Goal: Task Accomplishment & Management: Manage account settings

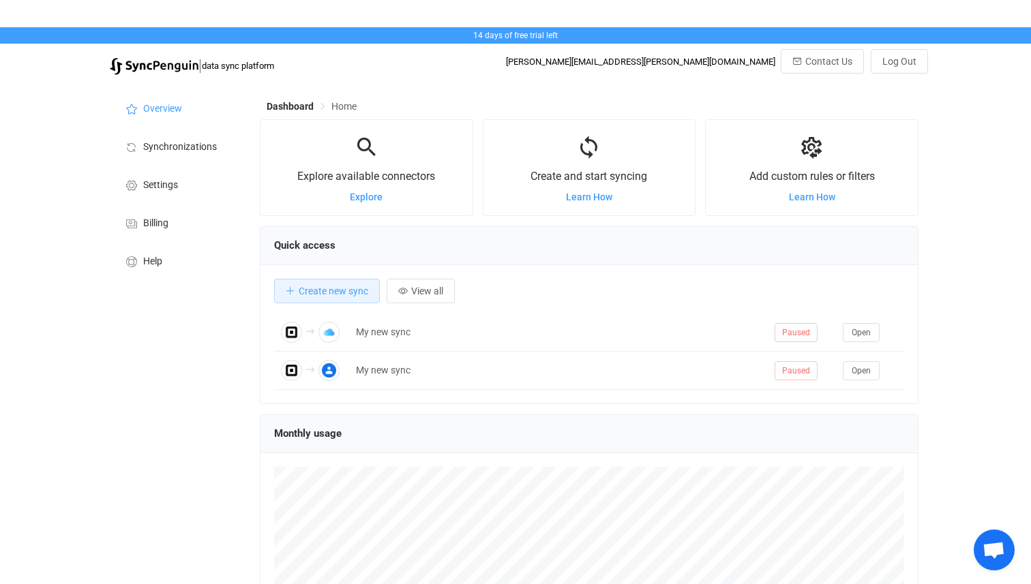
scroll to position [265, 658]
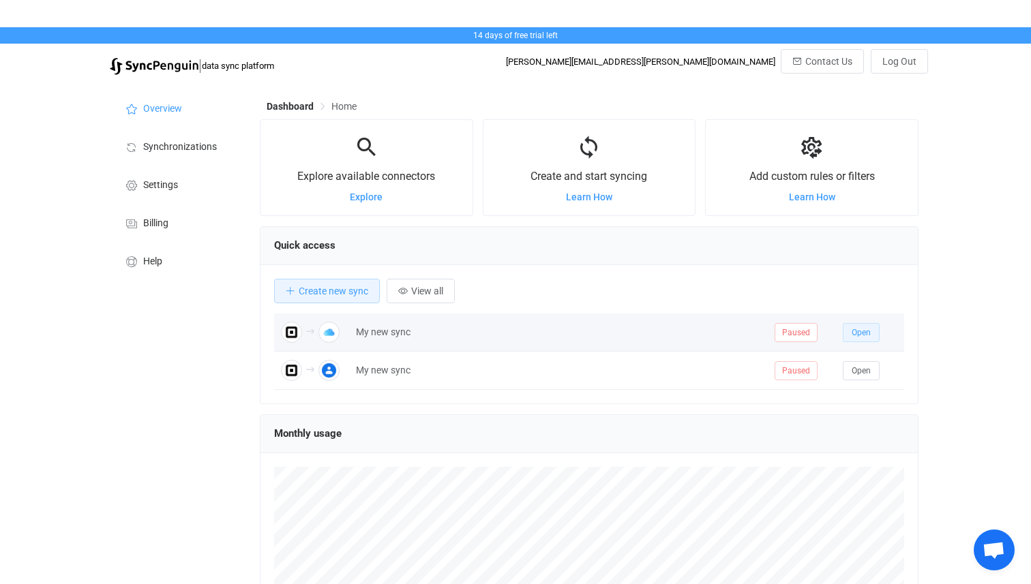
click at [855, 333] on span "Open" at bounding box center [861, 333] width 19 height 10
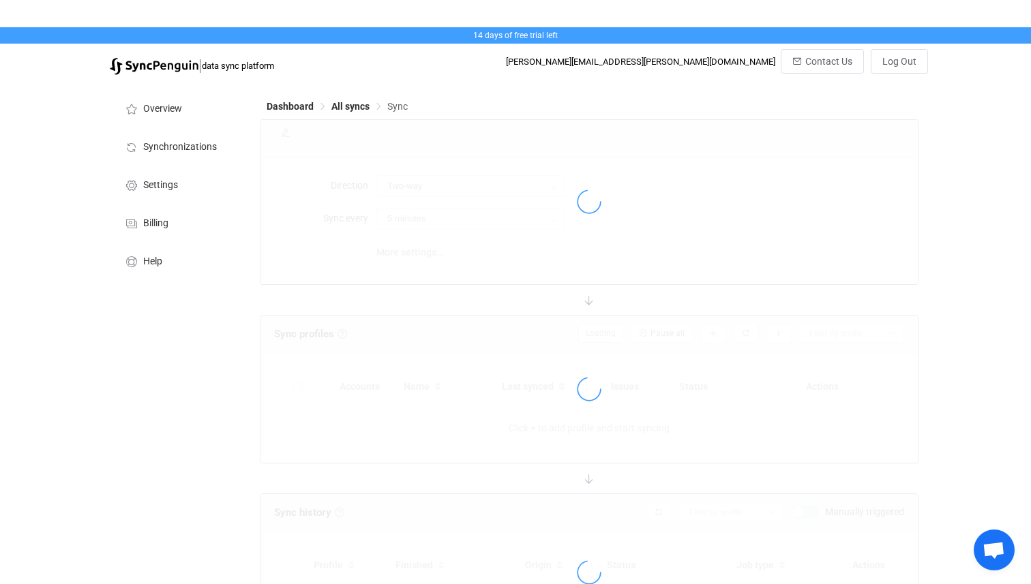
type input "Square → iCloud"
type input "10 minutes"
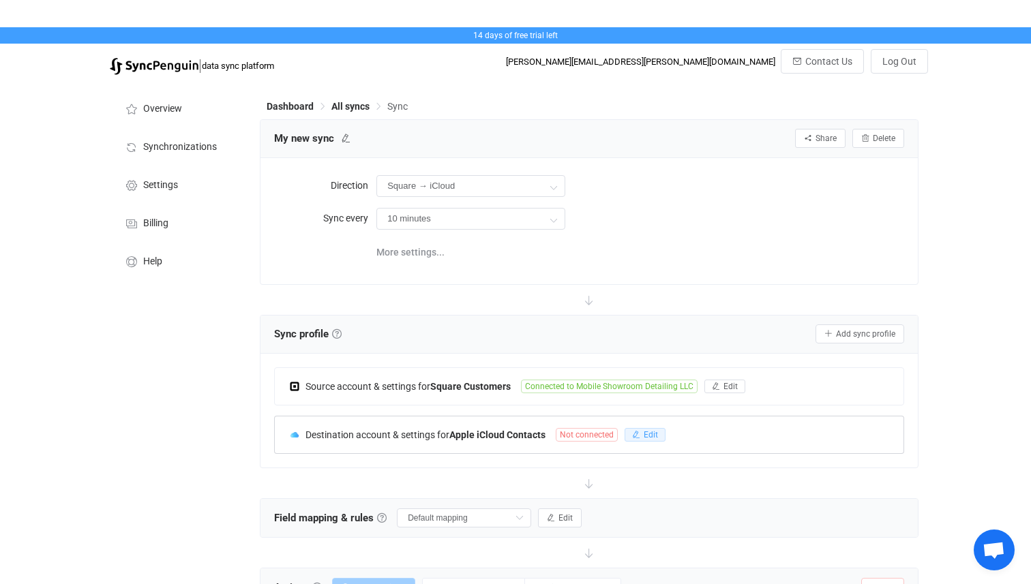
click at [643, 437] on button "Edit" at bounding box center [645, 435] width 41 height 14
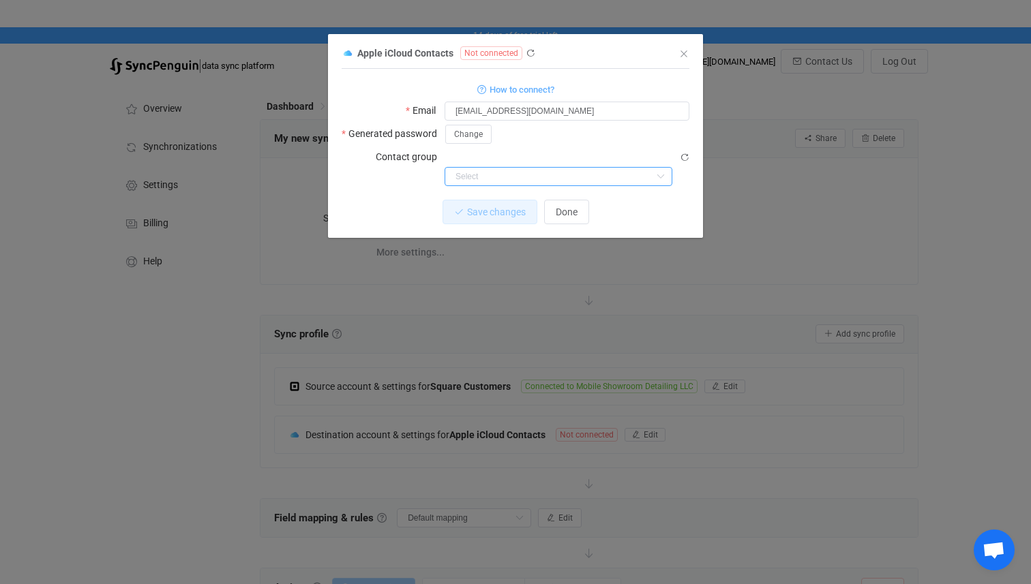
click at [520, 167] on input "dialog" at bounding box center [559, 176] width 228 height 19
click at [530, 188] on p "Nothing found or no access" at bounding box center [558, 187] width 226 height 25
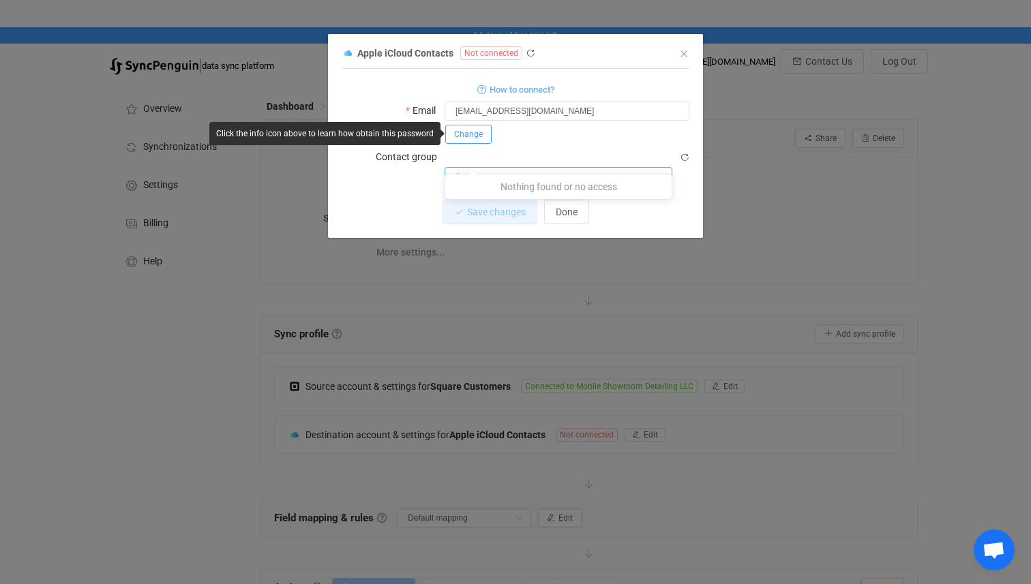
click at [479, 138] on span "Change" at bounding box center [468, 135] width 29 height 10
